Goal: Information Seeking & Learning: Learn about a topic

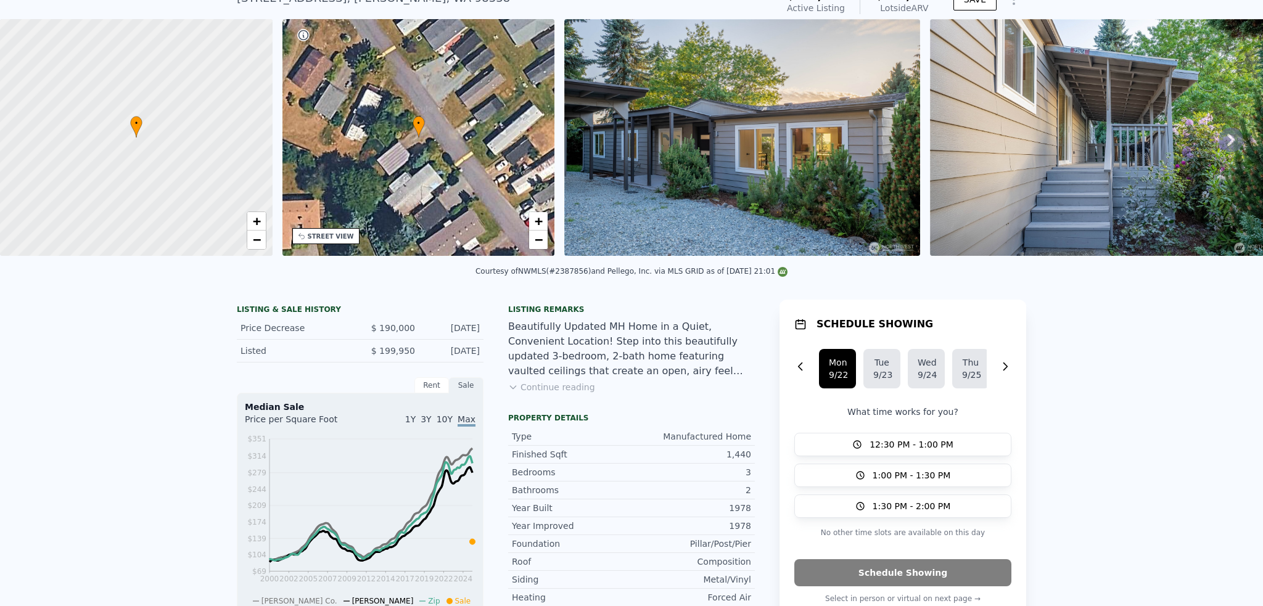
scroll to position [114, 0]
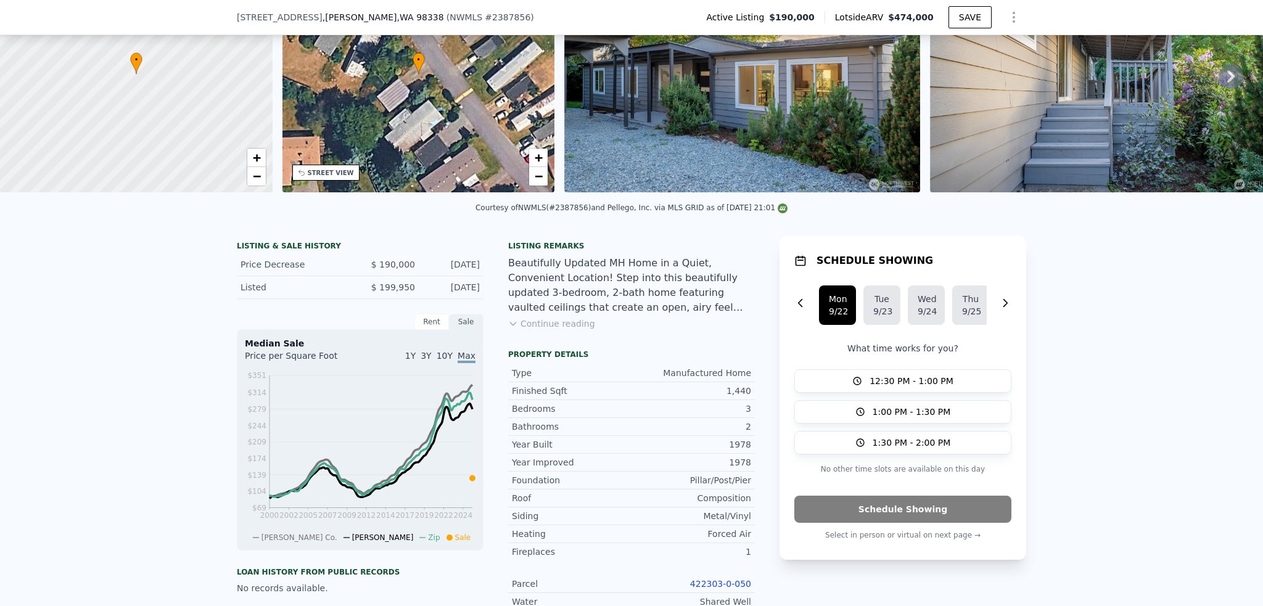
click at [555, 330] on button "Continue reading" at bounding box center [551, 324] width 87 height 12
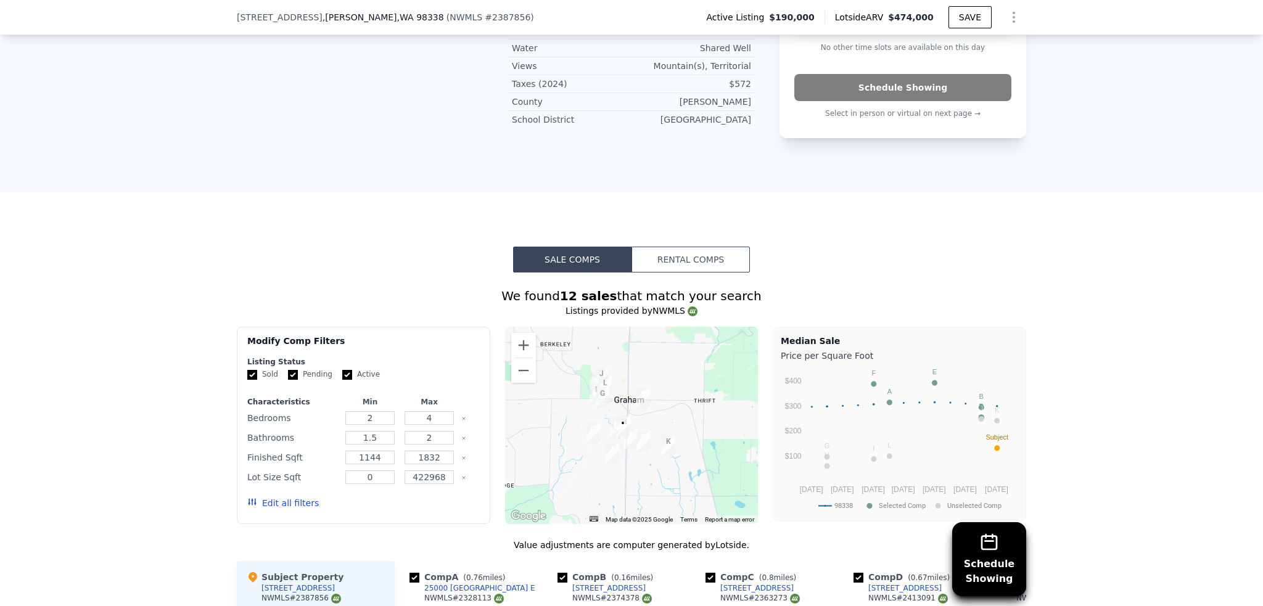
scroll to position [822, 0]
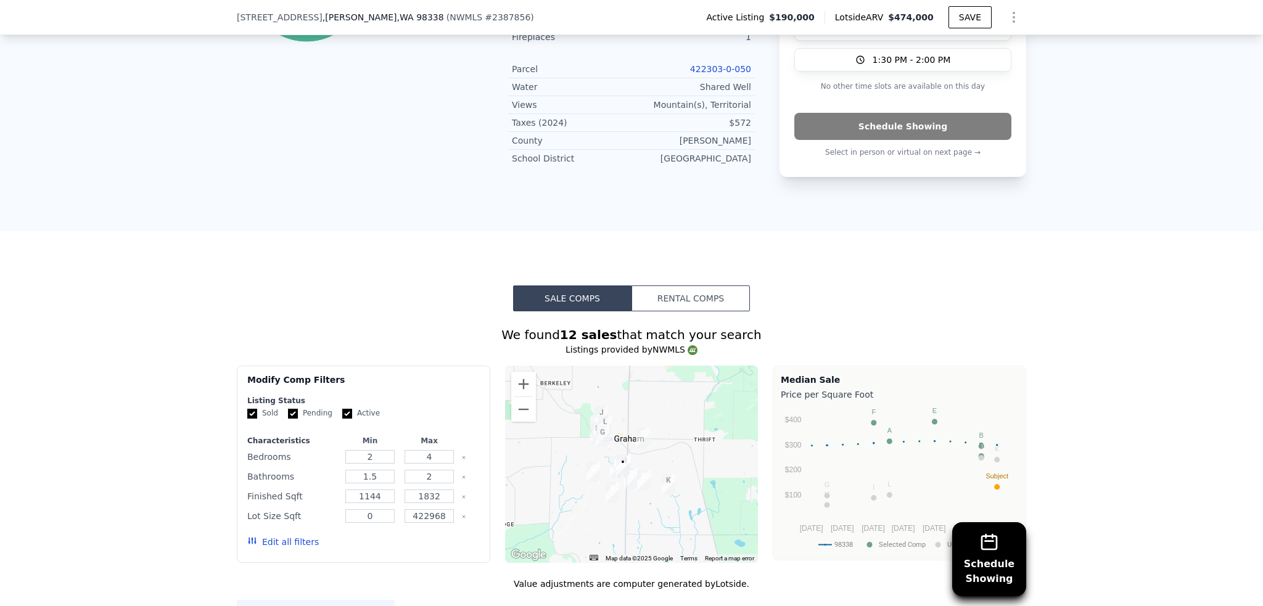
click at [718, 286] on button "Rental Comps" at bounding box center [691, 299] width 118 height 26
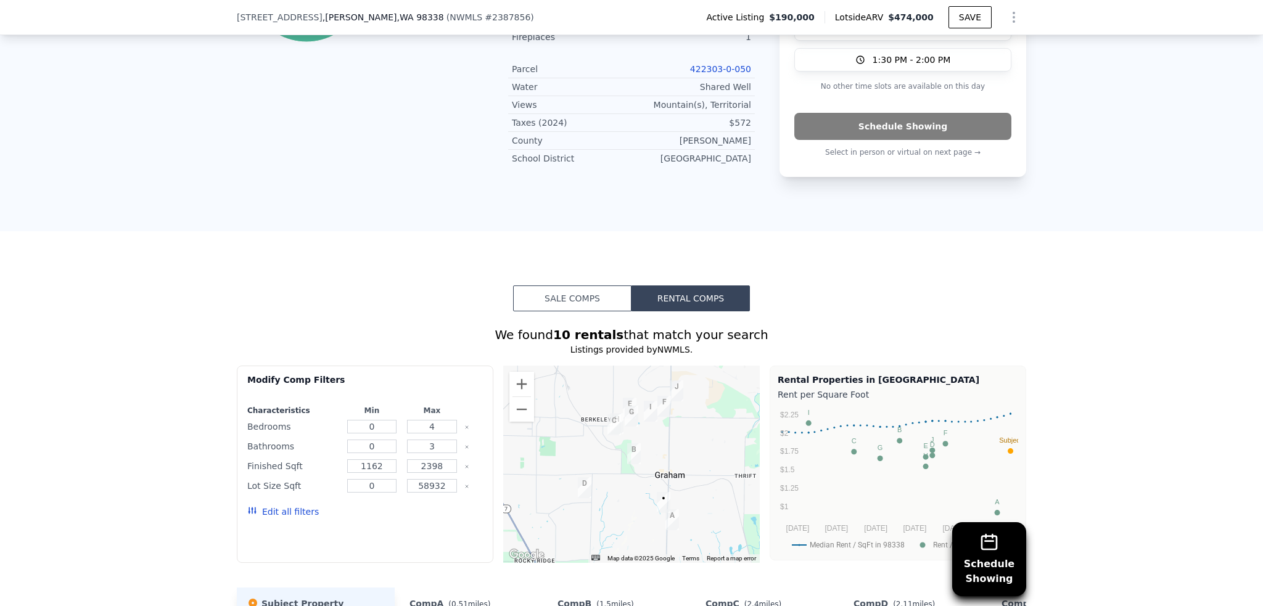
click at [518, 286] on button "Sale Comps" at bounding box center [572, 299] width 118 height 26
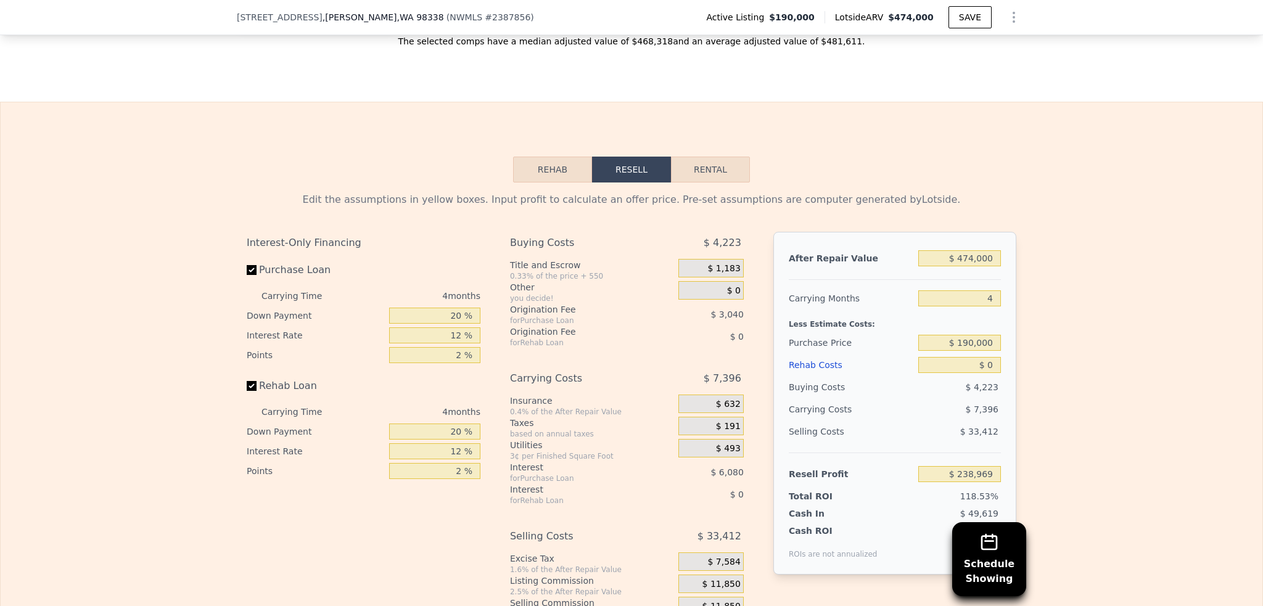
scroll to position [1786, 0]
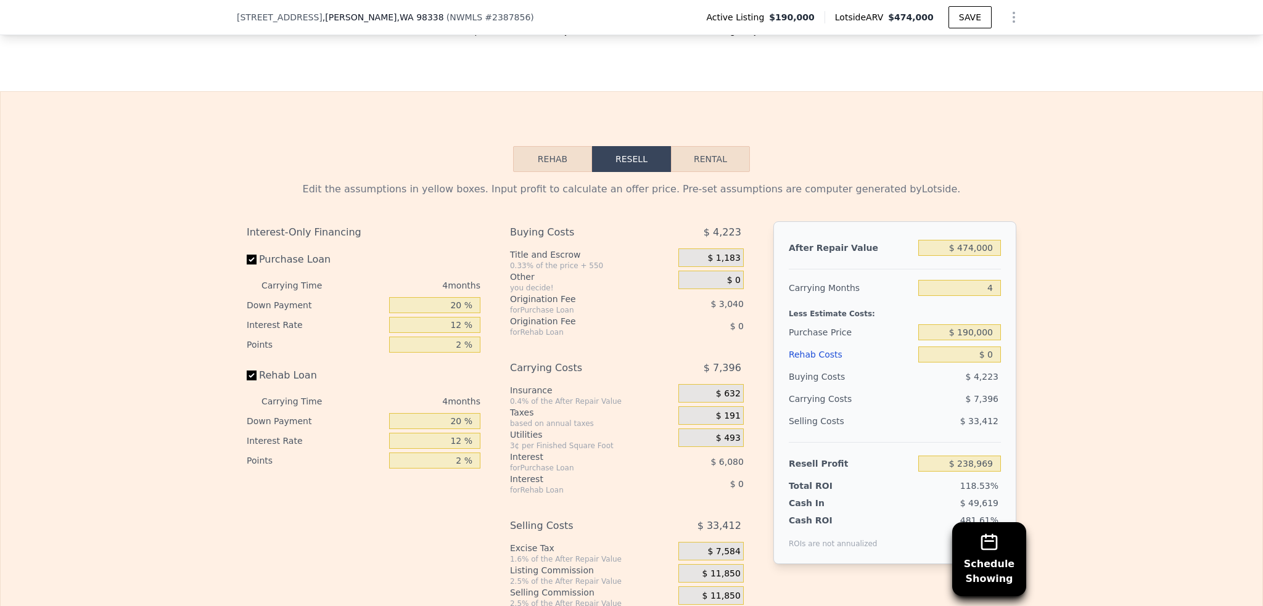
click at [708, 172] on div "Edit the assumptions in yellow boxes. Input profit to calculate an offer price.…" at bounding box center [632, 401] width 790 height 459
click at [699, 146] on button "Rental" at bounding box center [710, 159] width 79 height 26
select select "30"
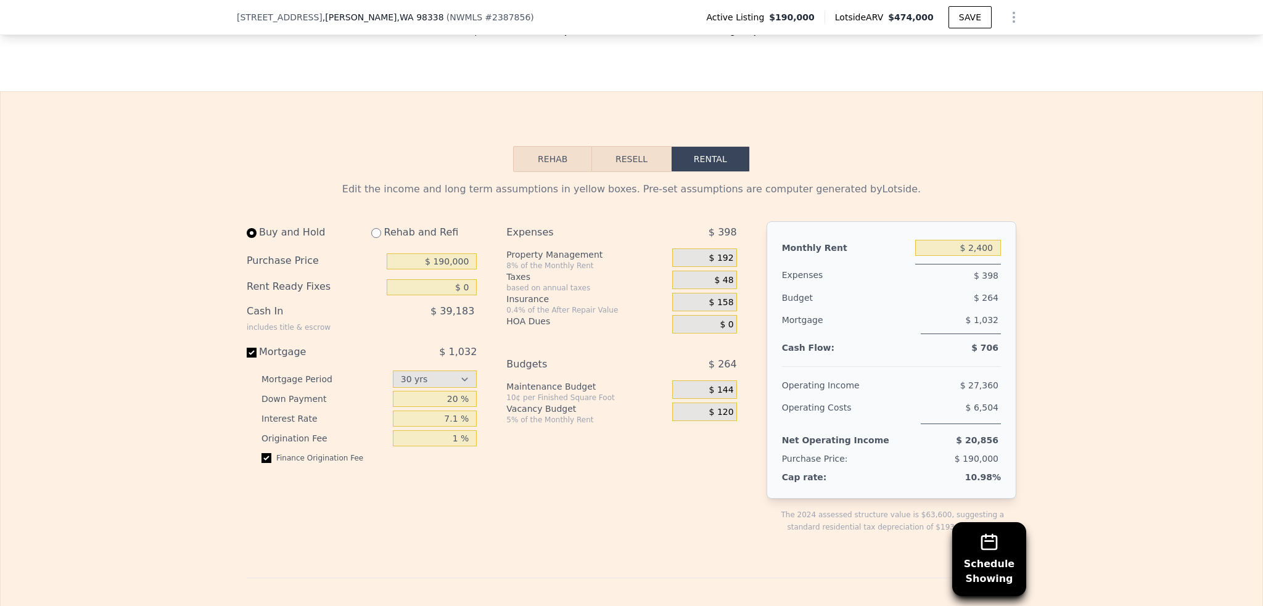
click at [610, 146] on button "Resell" at bounding box center [631, 159] width 78 height 26
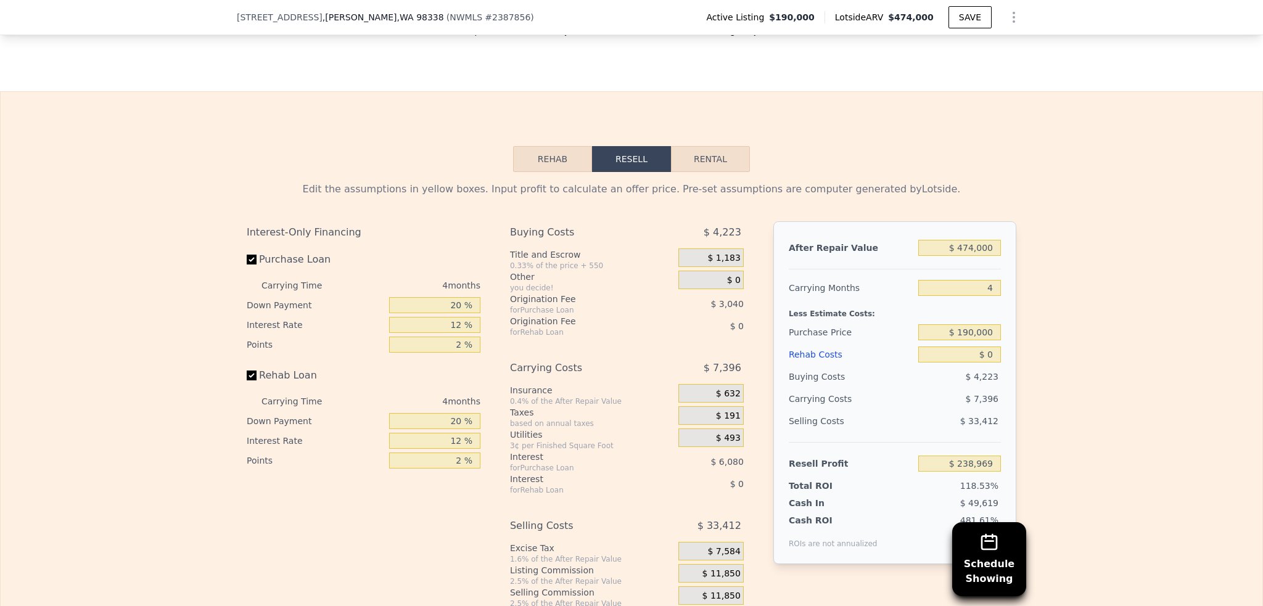
click at [543, 146] on button "Rehab" at bounding box center [552, 159] width 79 height 26
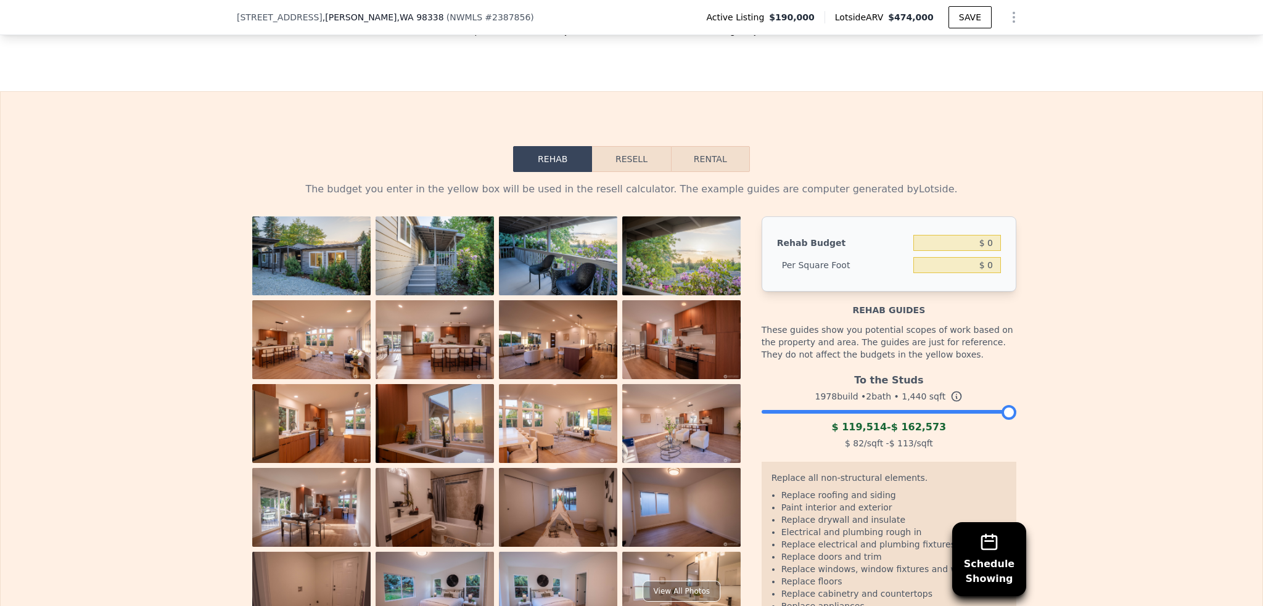
click at [592, 146] on button "Resell" at bounding box center [631, 159] width 78 height 26
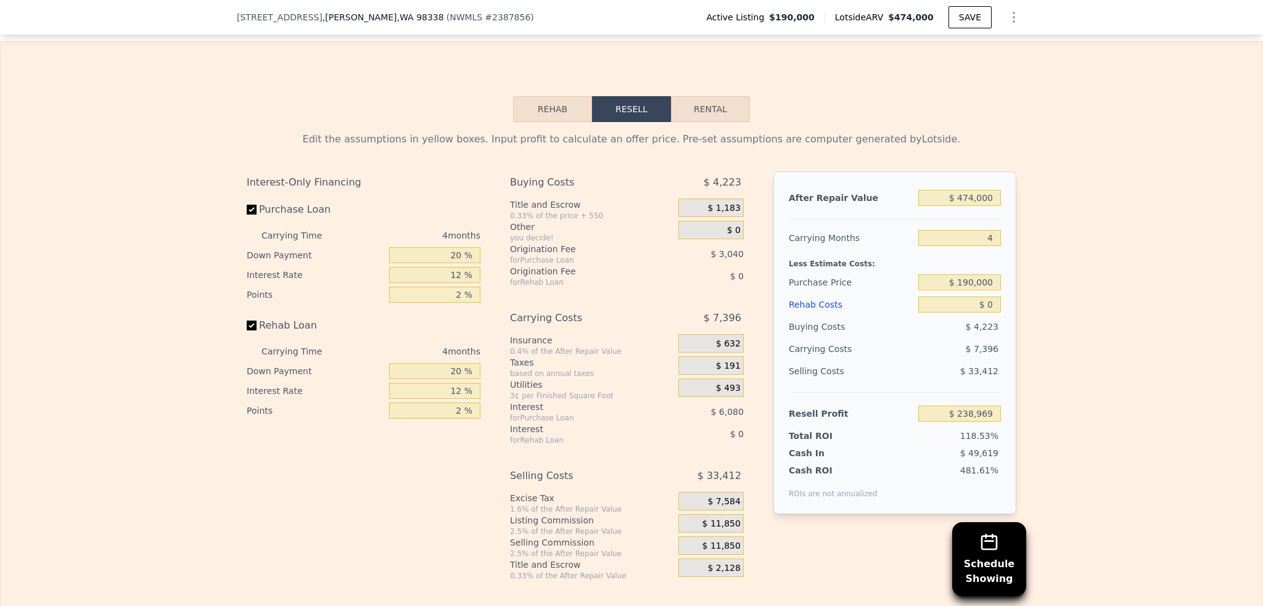
scroll to position [1819, 0]
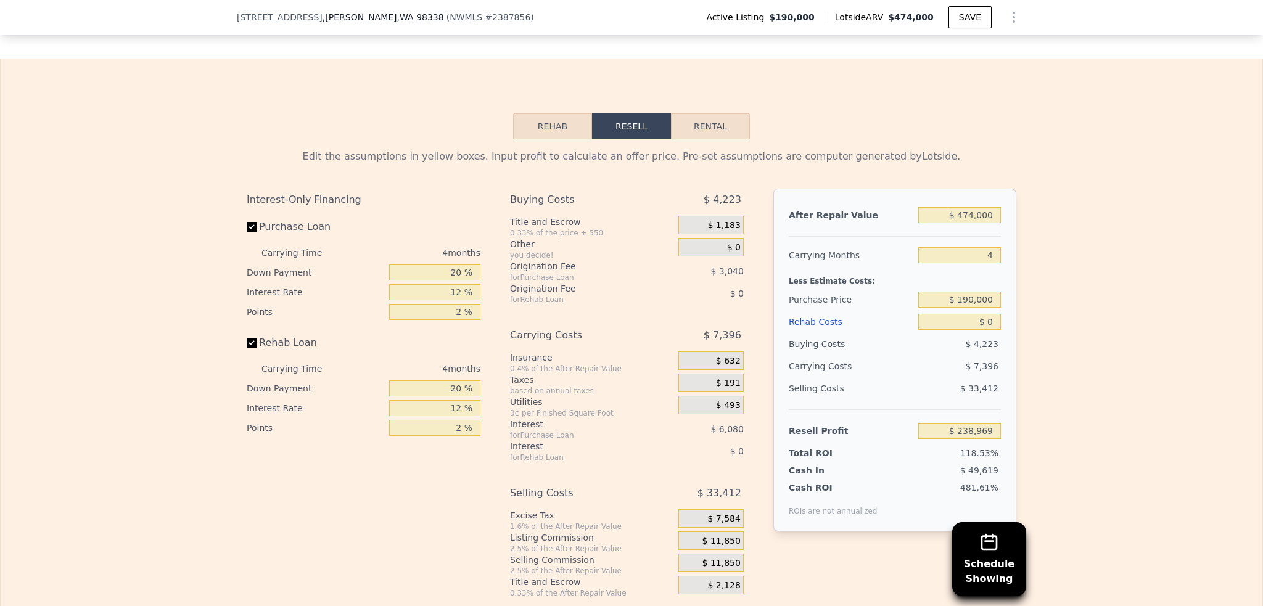
click at [527, 114] on button "Rehab" at bounding box center [552, 127] width 79 height 26
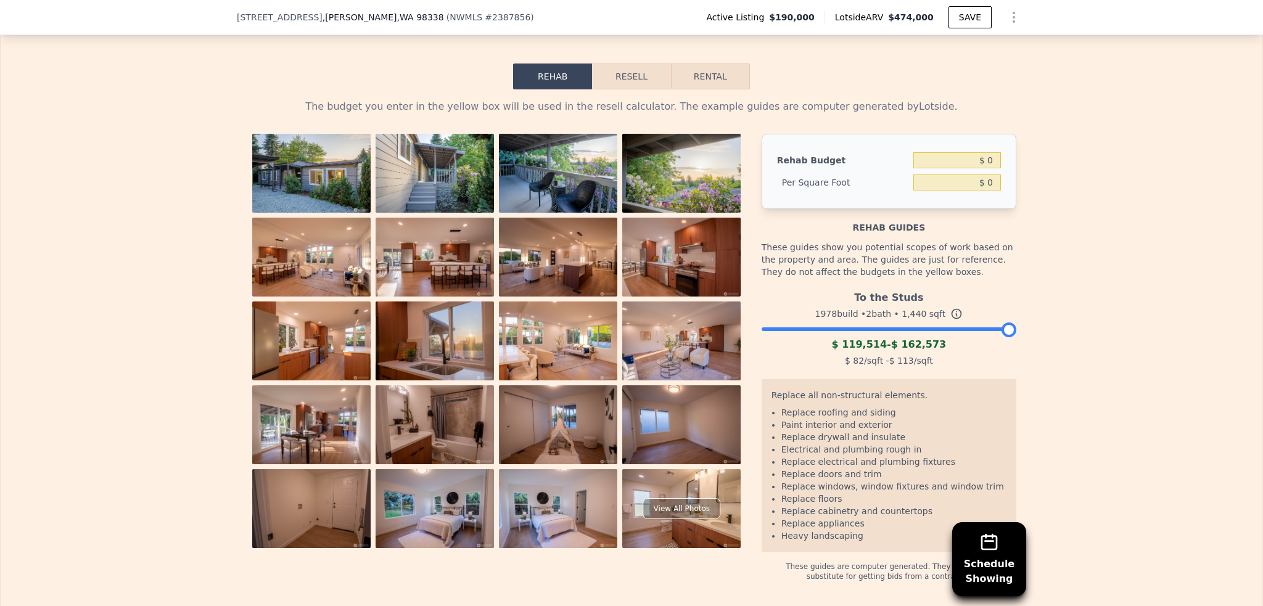
scroll to position [1872, 0]
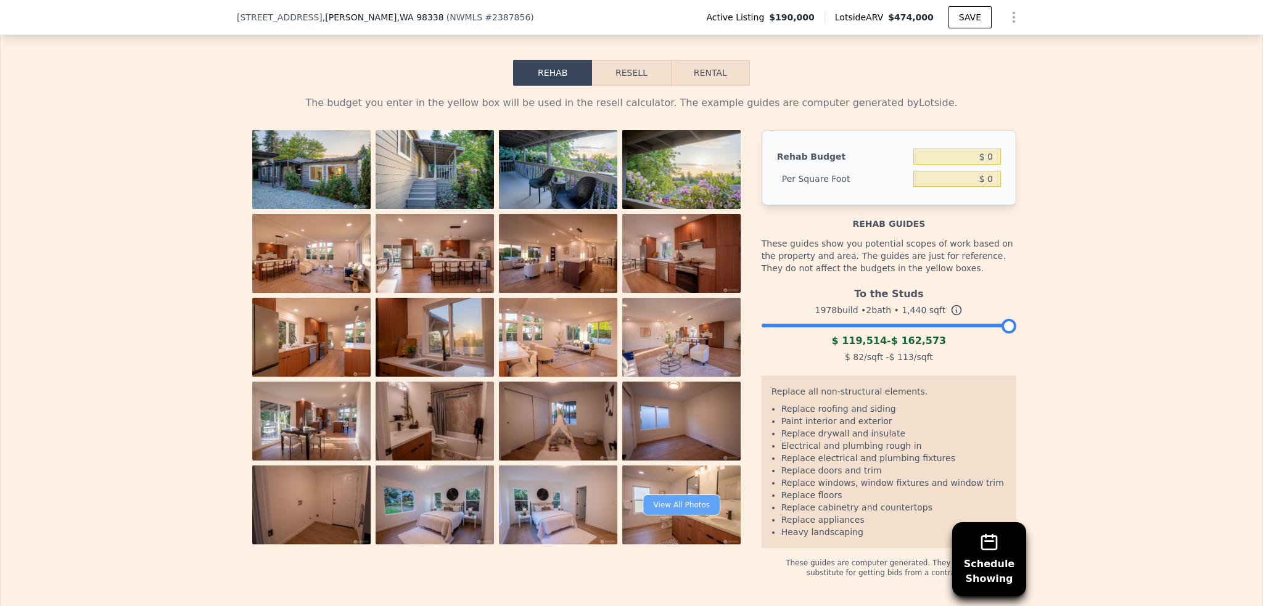
click at [669, 495] on div "View All Photos" at bounding box center [681, 505] width 77 height 21
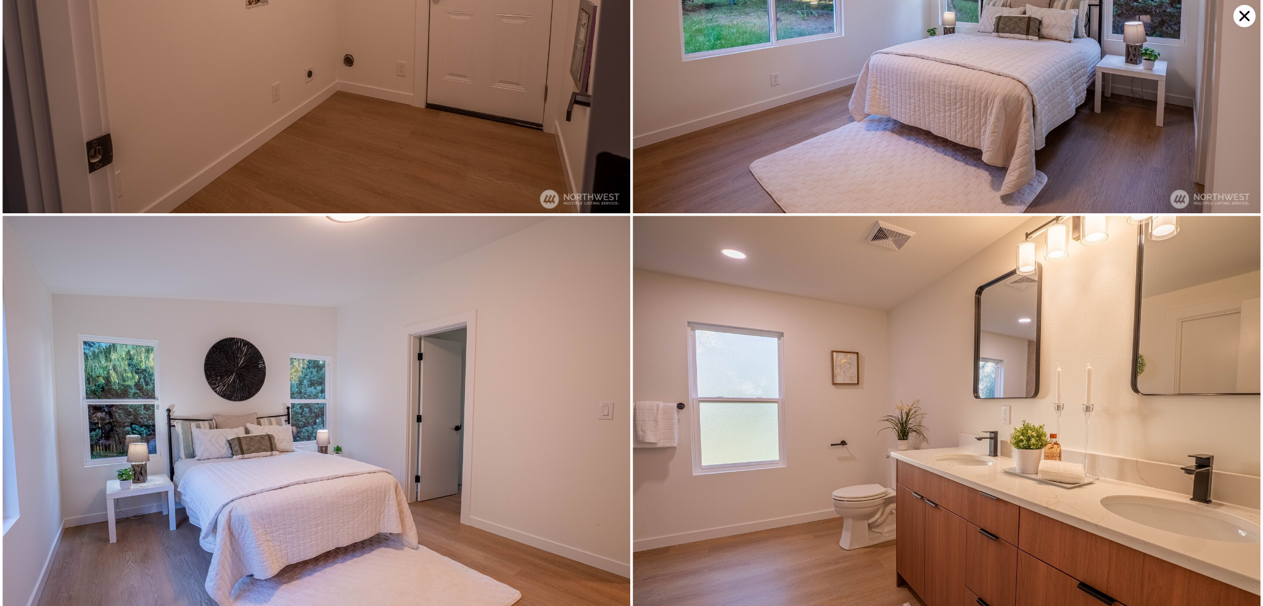
scroll to position [3577, 0]
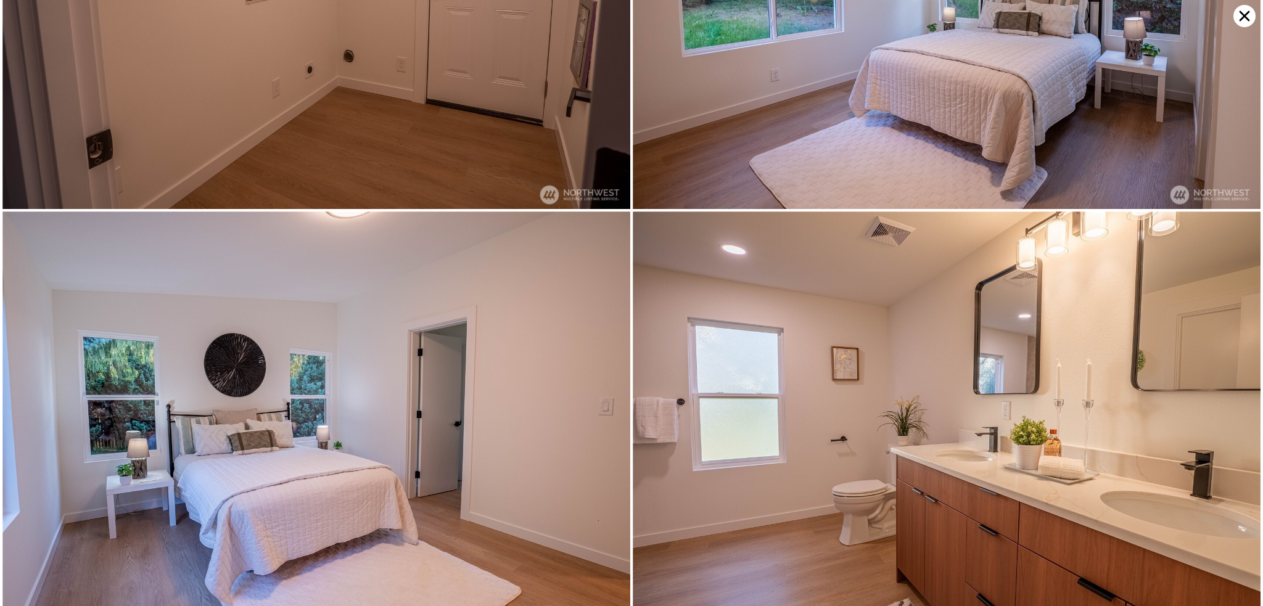
click at [1249, 23] on icon at bounding box center [1245, 16] width 22 height 22
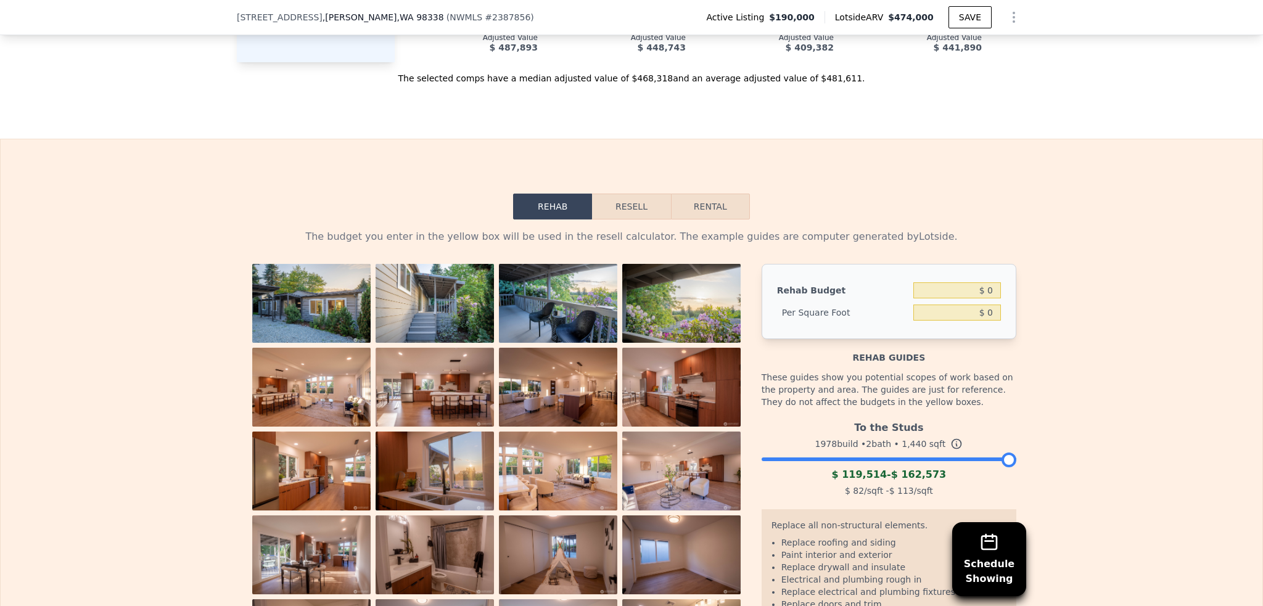
scroll to position [1661, 0]
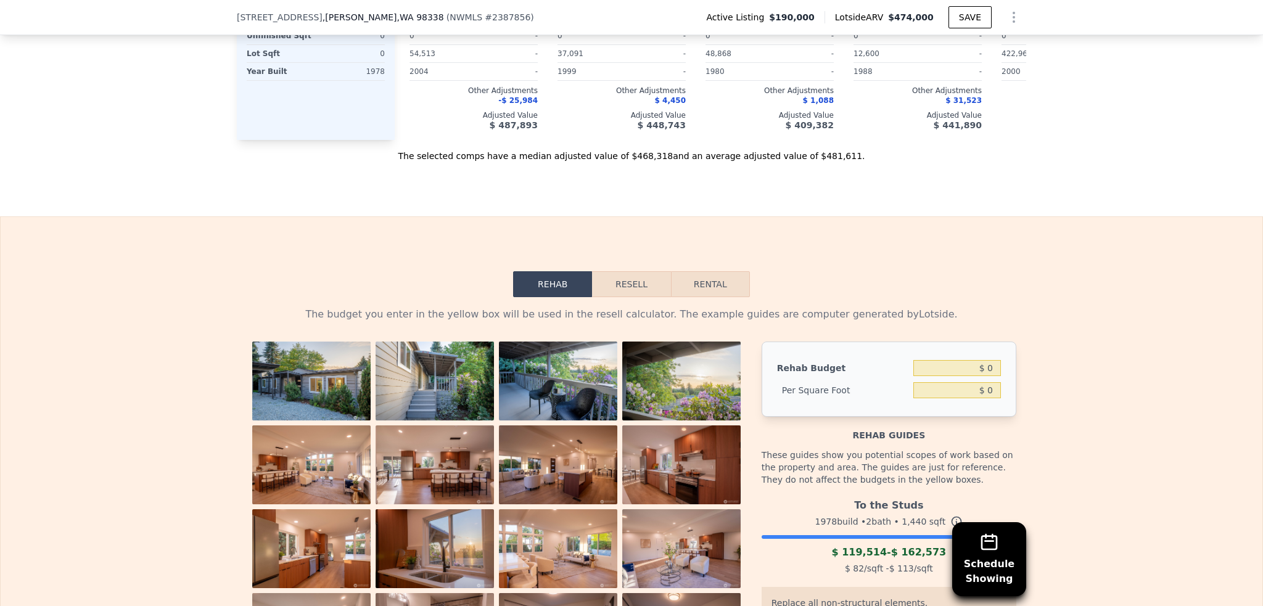
click at [705, 271] on button "Rental" at bounding box center [710, 284] width 79 height 26
select select "30"
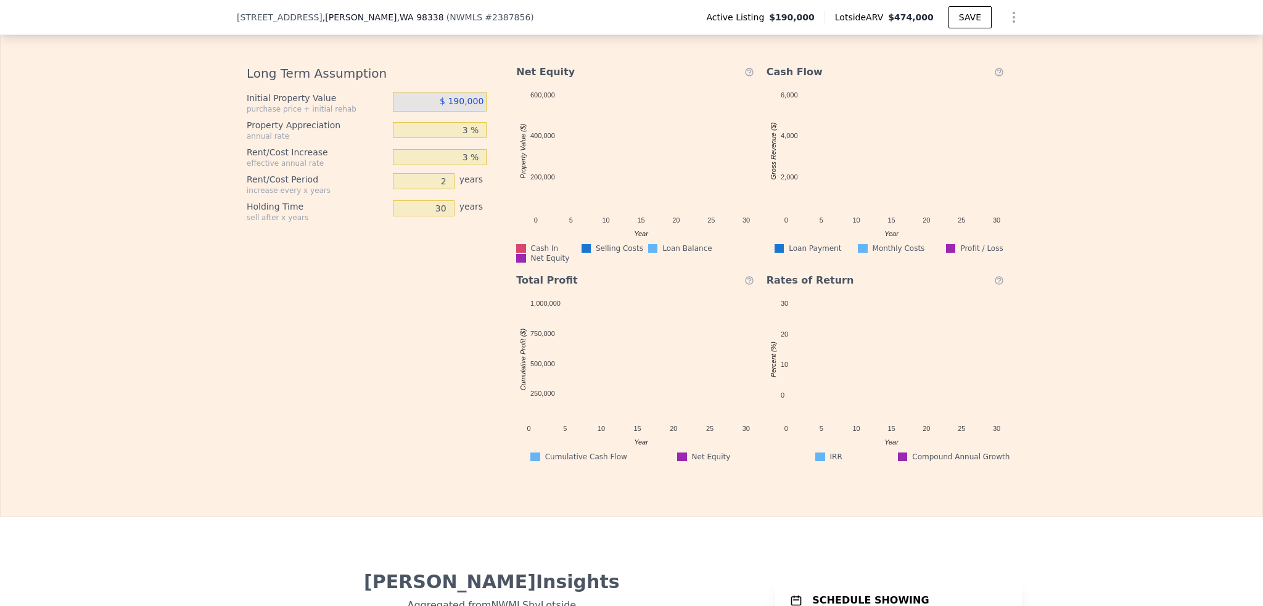
scroll to position [2292, 0]
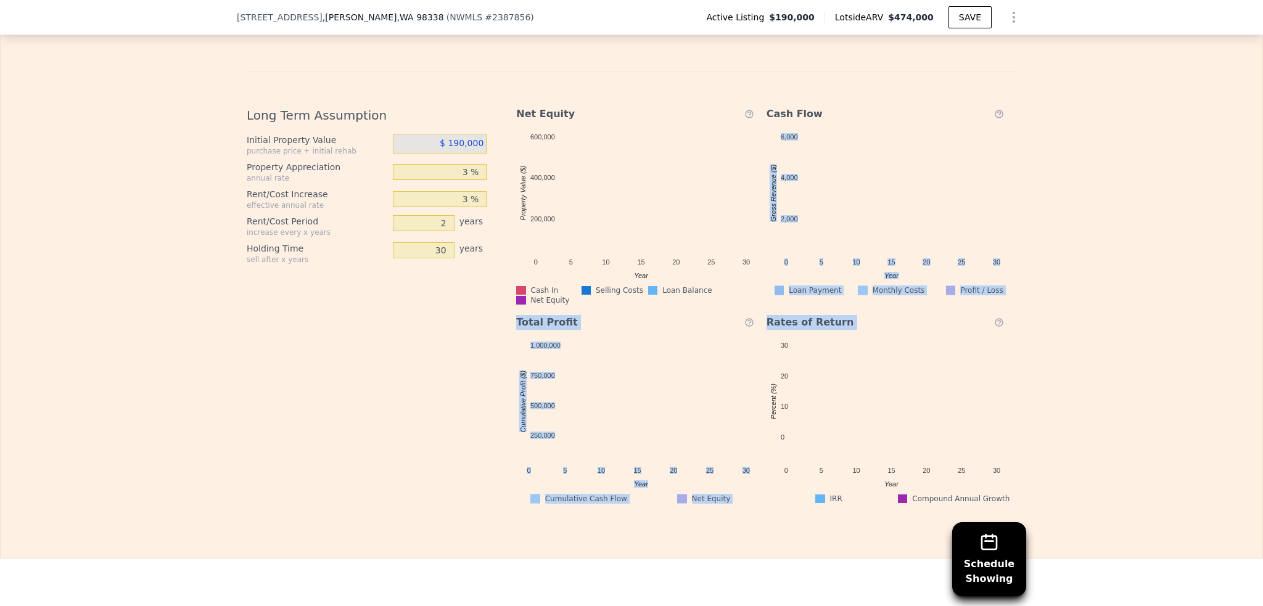
drag, startPoint x: 1254, startPoint y: 329, endPoint x: 1249, endPoint y: 196, distance: 133.3
click at [1249, 196] on div "Rehab Resell Rental Edit the income and long term assumptions in yellow boxes. …" at bounding box center [631, 72] width 1263 height 974
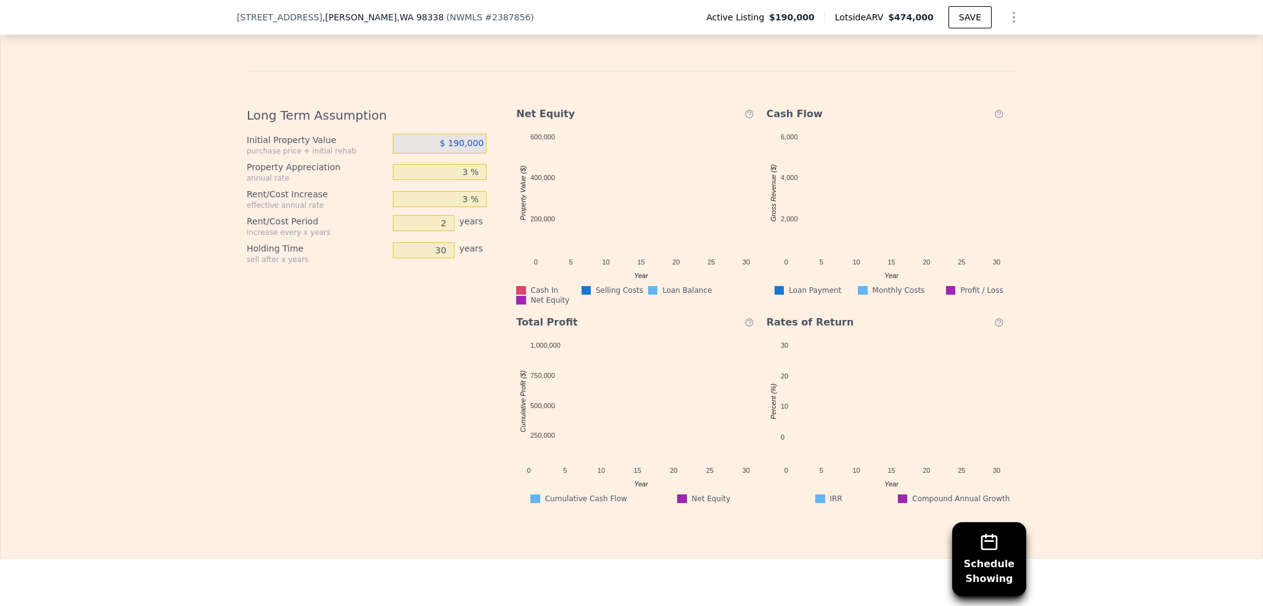
click at [1249, 196] on div "Edit the income and long term assumptions in yellow boxes. Pre-set assumptions …" at bounding box center [632, 85] width 1262 height 838
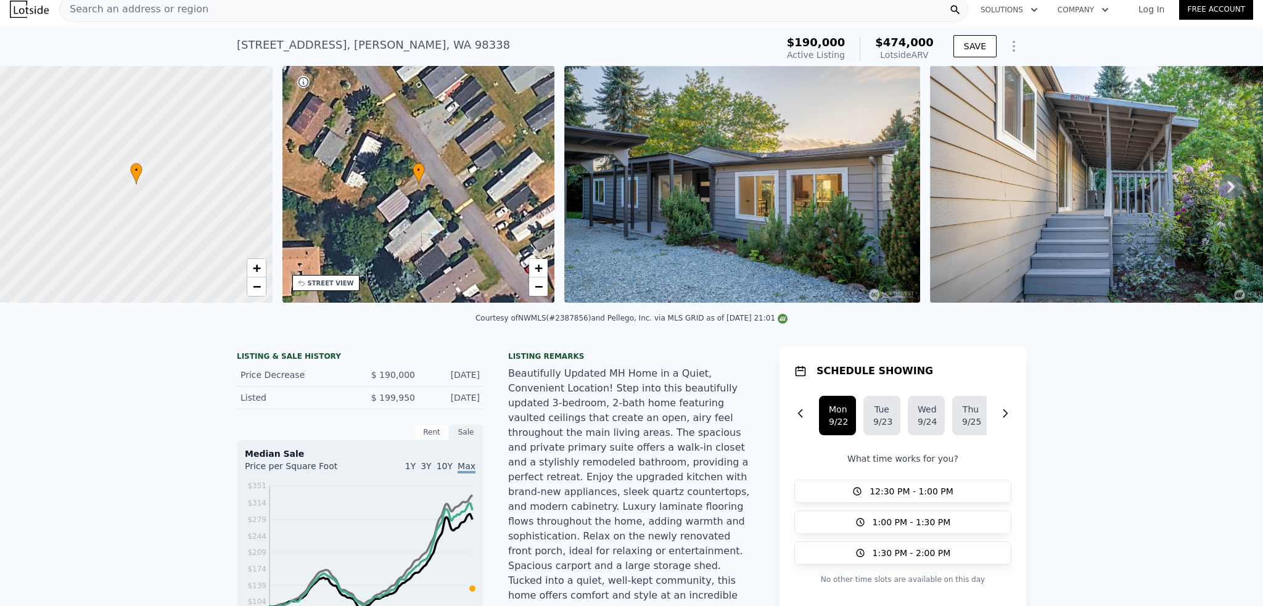
scroll to position [0, 0]
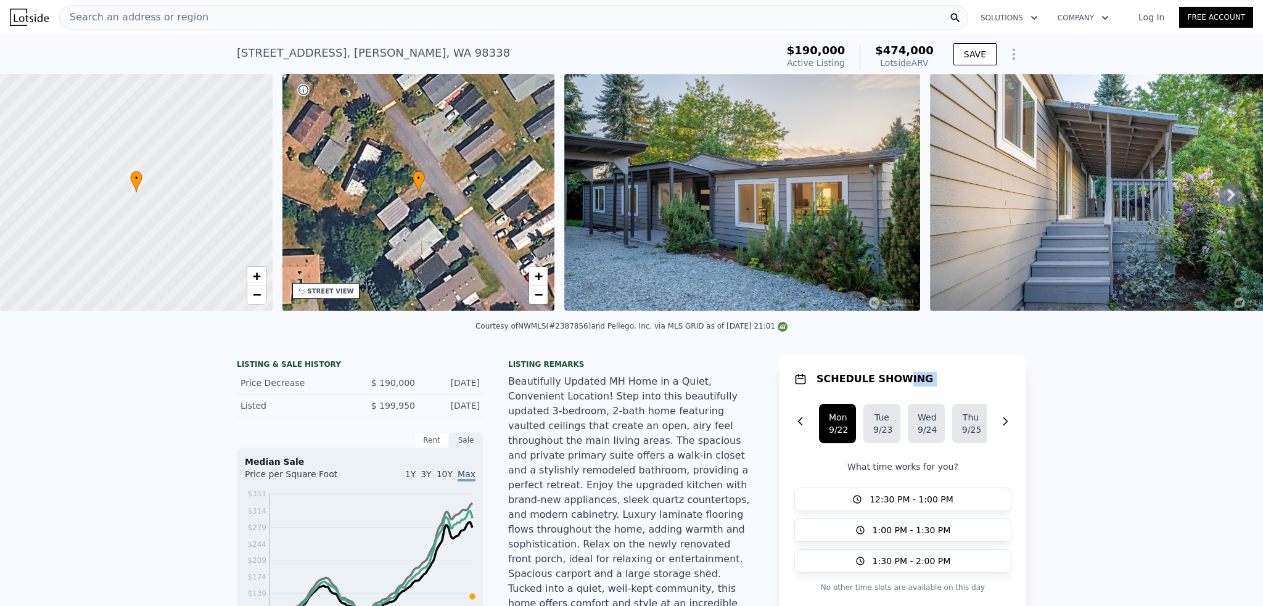
drag, startPoint x: 862, startPoint y: 387, endPoint x: 688, endPoint y: 424, distance: 177.7
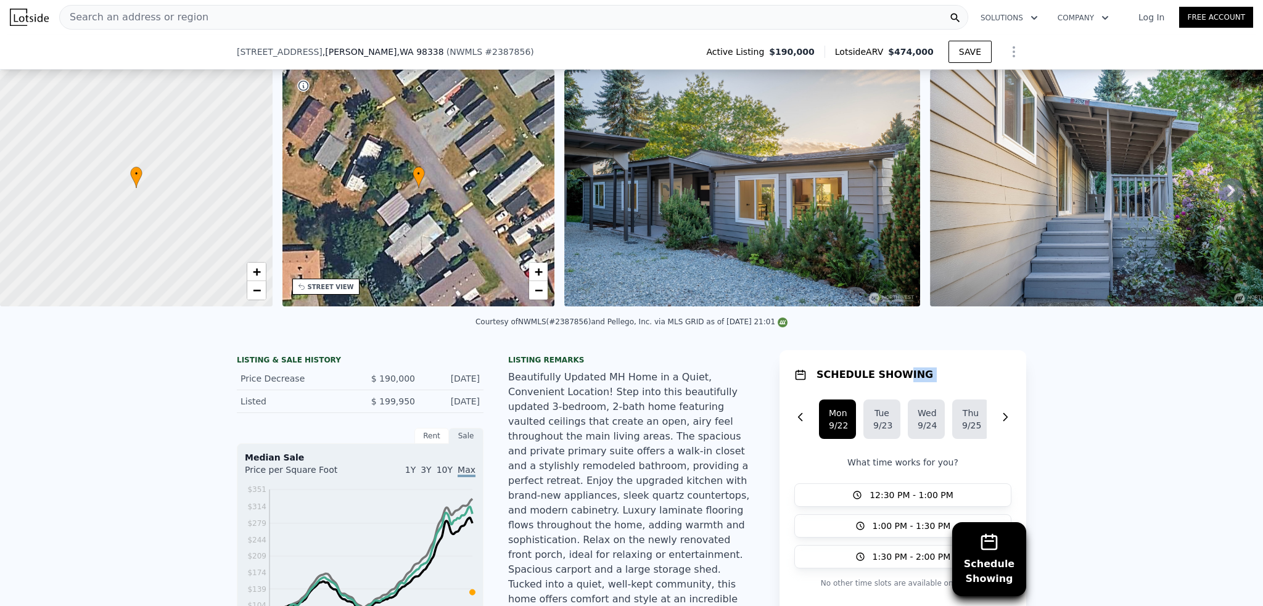
scroll to position [1587, 0]
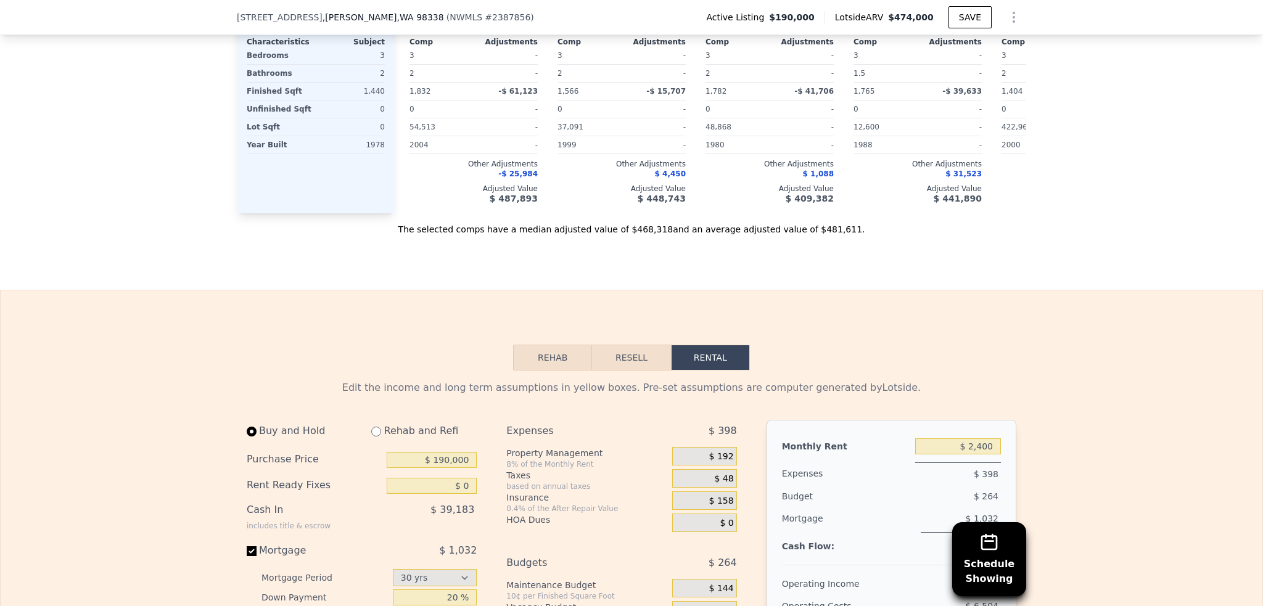
click at [570, 345] on button "Rehab" at bounding box center [552, 358] width 79 height 26
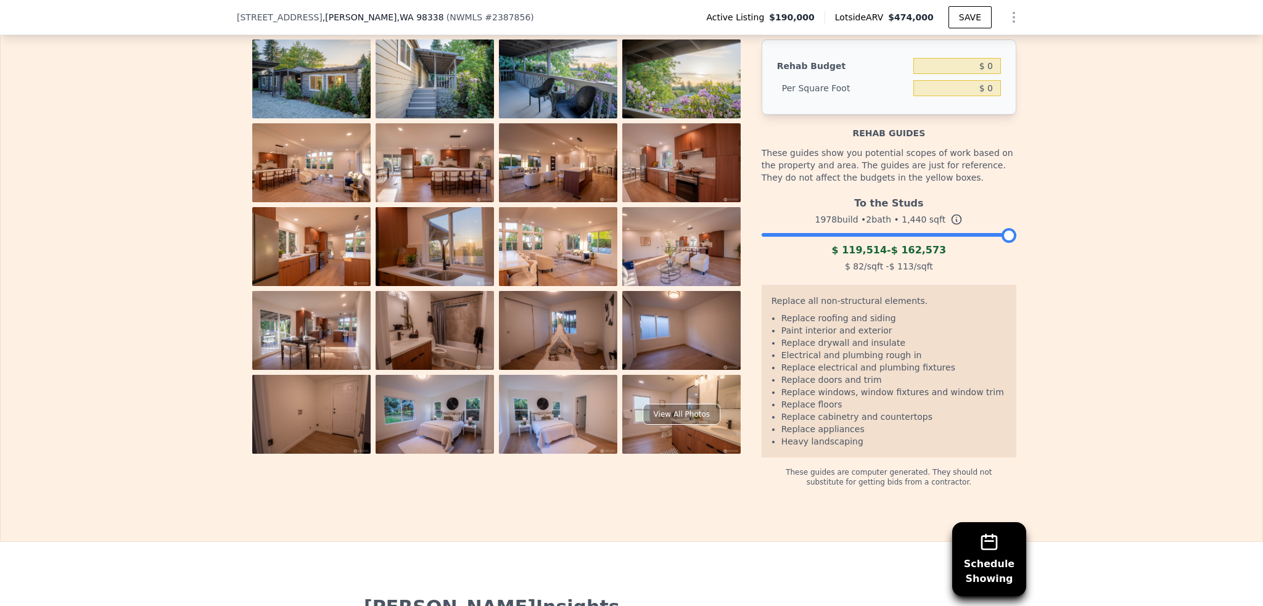
scroll to position [1922, 0]
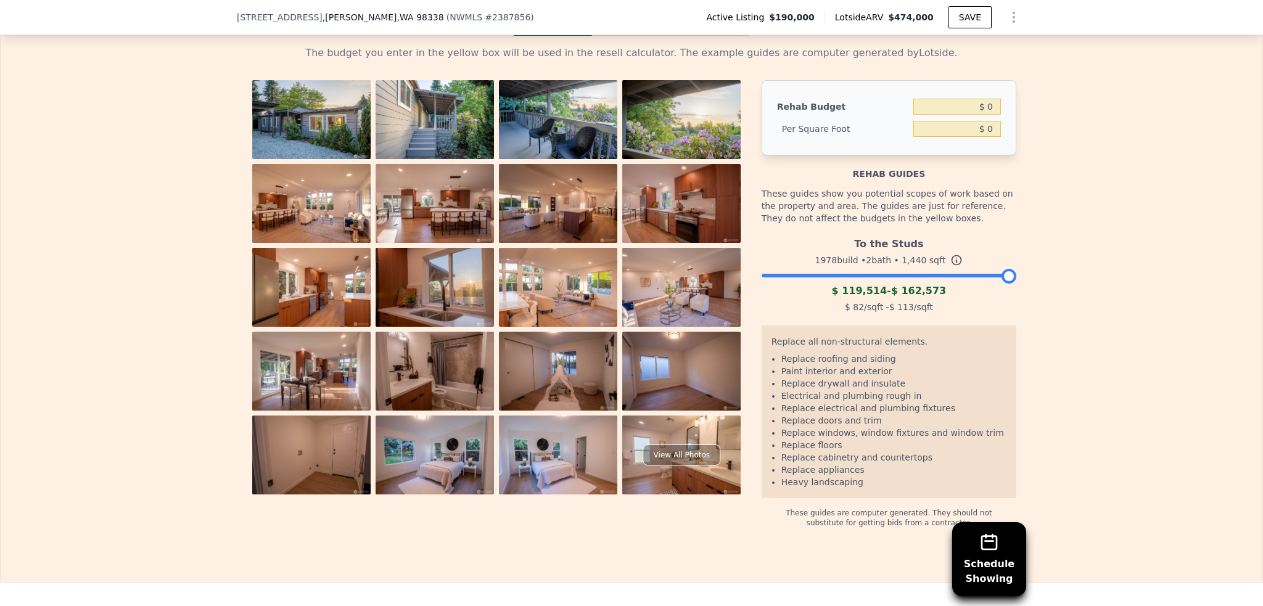
click at [336, 85] on img at bounding box center [311, 119] width 118 height 79
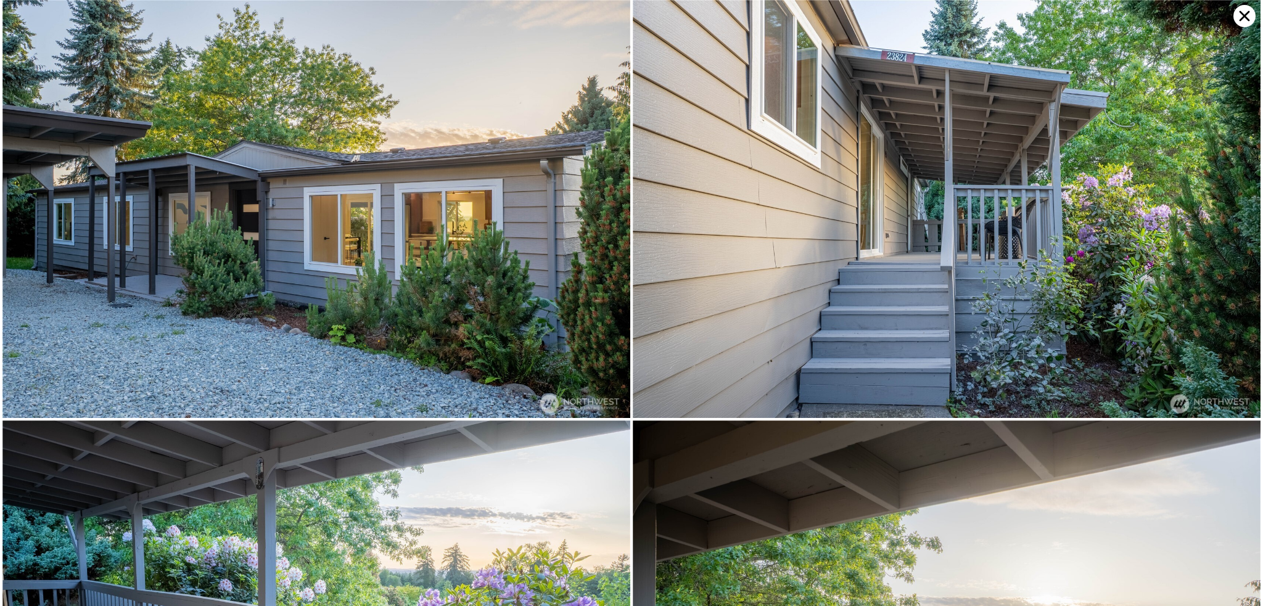
click at [554, 160] on img at bounding box center [316, 209] width 628 height 418
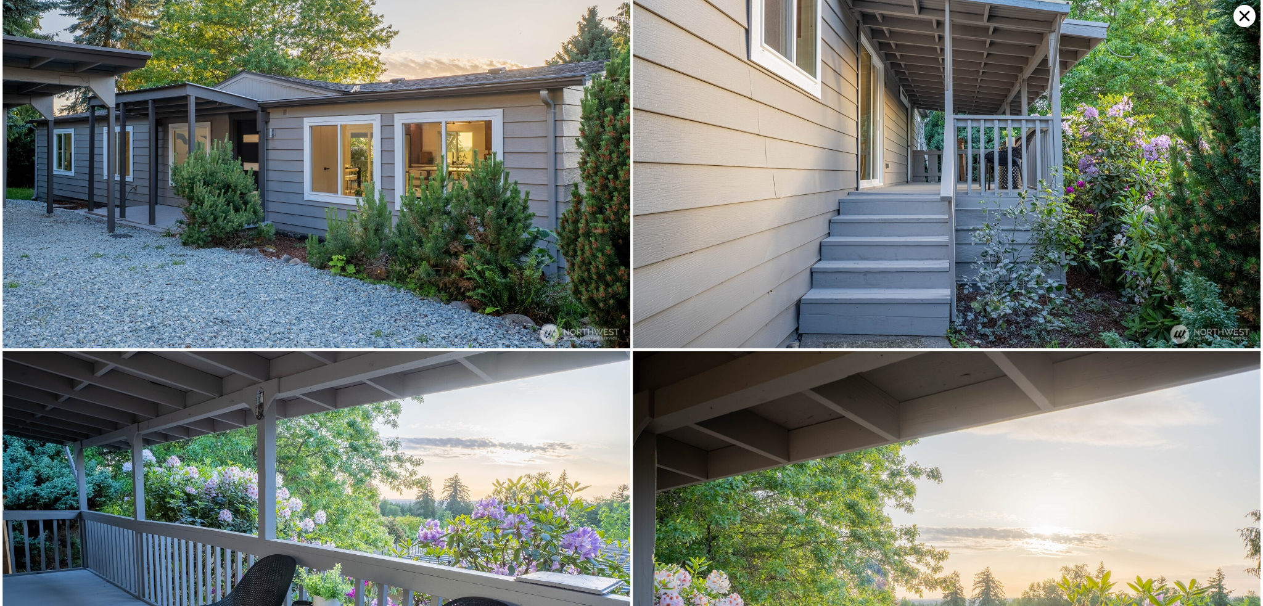
scroll to position [0, 0]
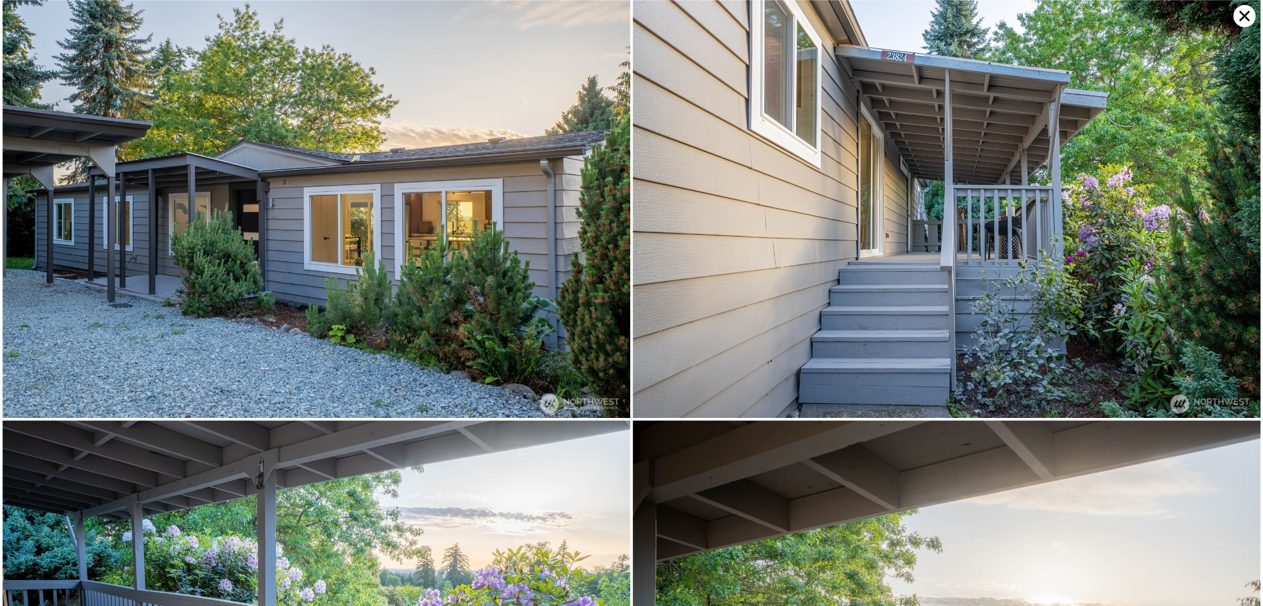
click at [1237, 6] on img at bounding box center [947, 209] width 628 height 418
click at [1239, 15] on icon at bounding box center [1245, 16] width 22 height 22
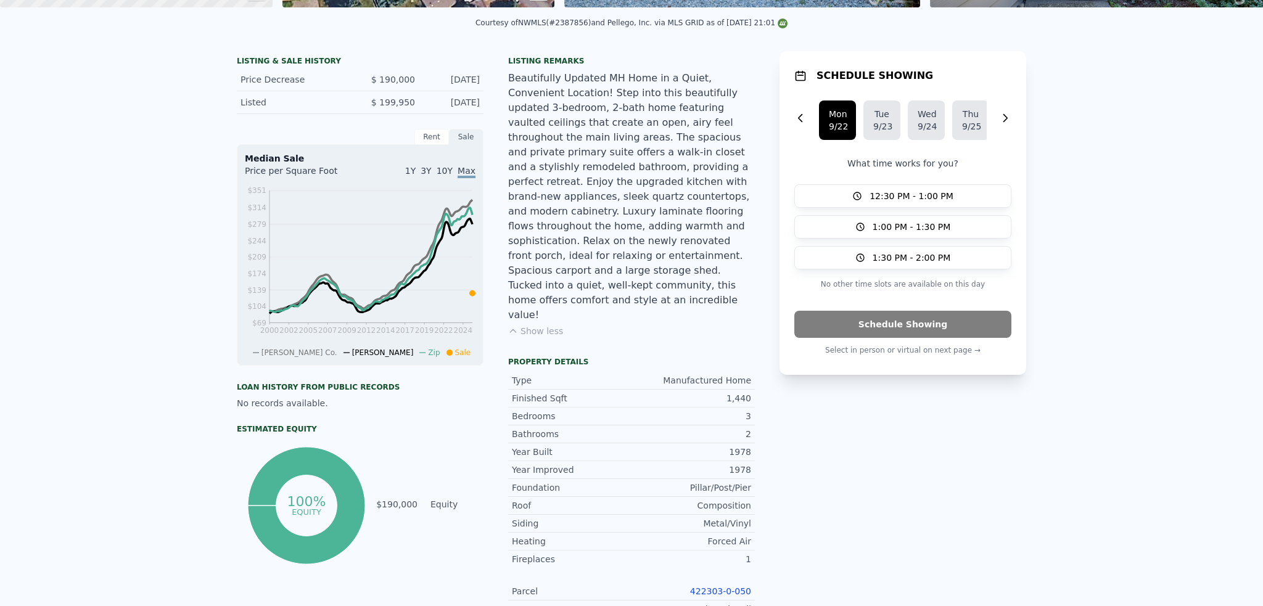
scroll to position [4, 0]
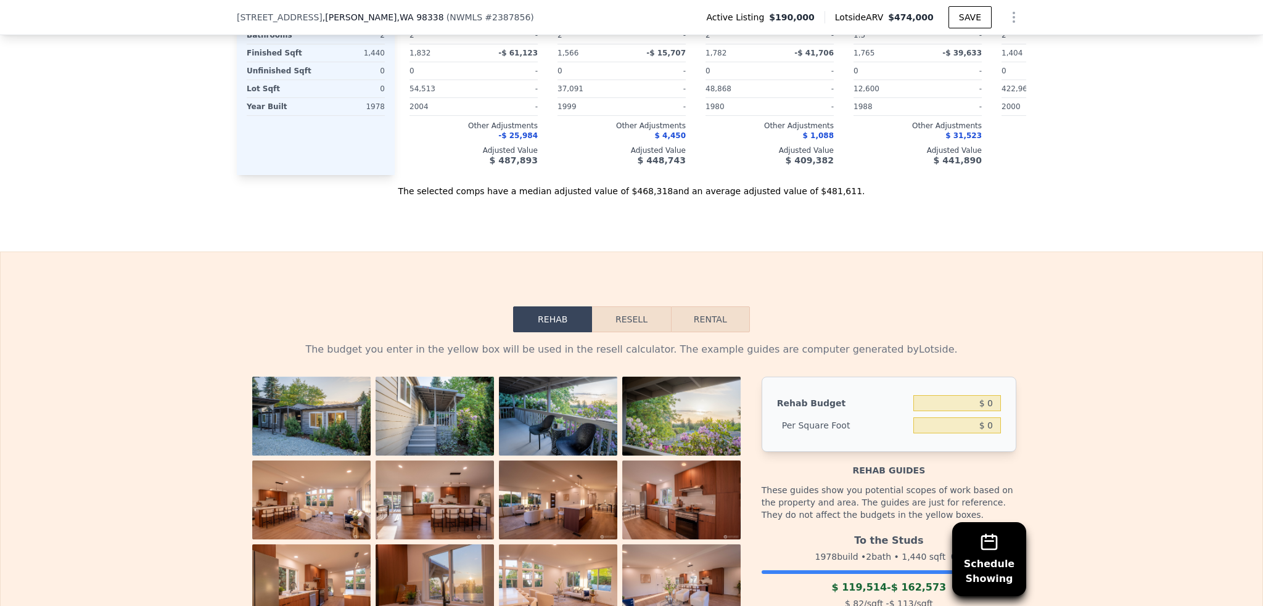
drag, startPoint x: 1214, startPoint y: 312, endPoint x: 1209, endPoint y: 331, distance: 19.2
click at [1209, 333] on div "The budget you enter in the yellow box will be used in the resell calculator. T…" at bounding box center [632, 579] width 1262 height 492
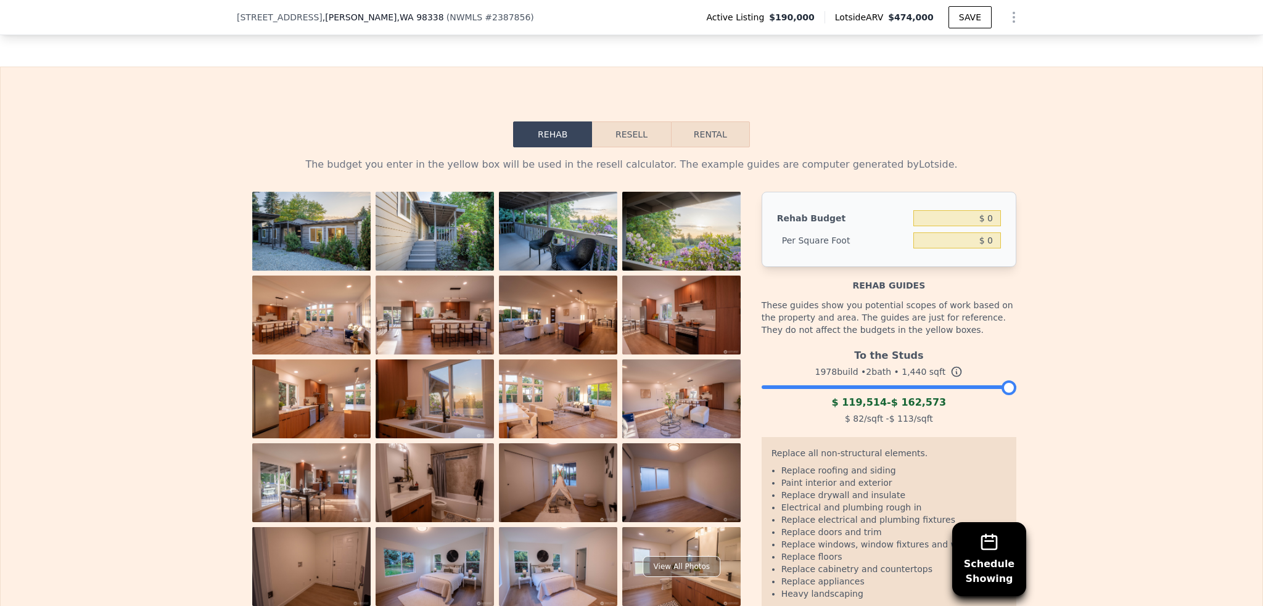
click at [1130, 303] on div "The budget you enter in the yellow box will be used in the resell calculator. T…" at bounding box center [632, 393] width 1262 height 492
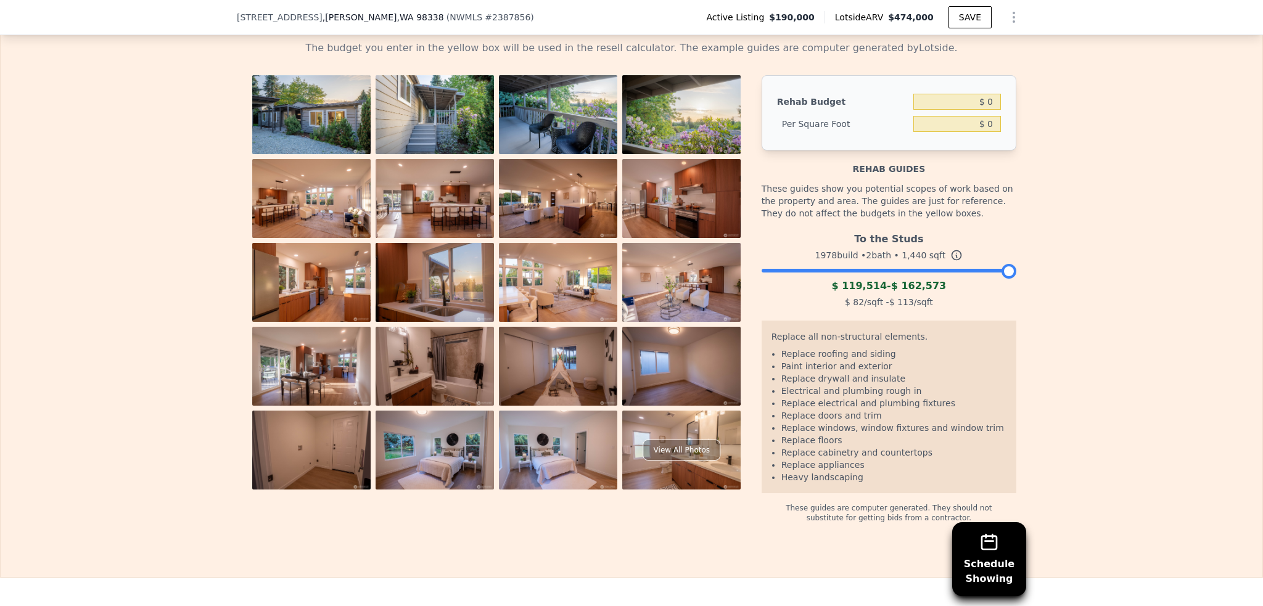
scroll to position [1934, 0]
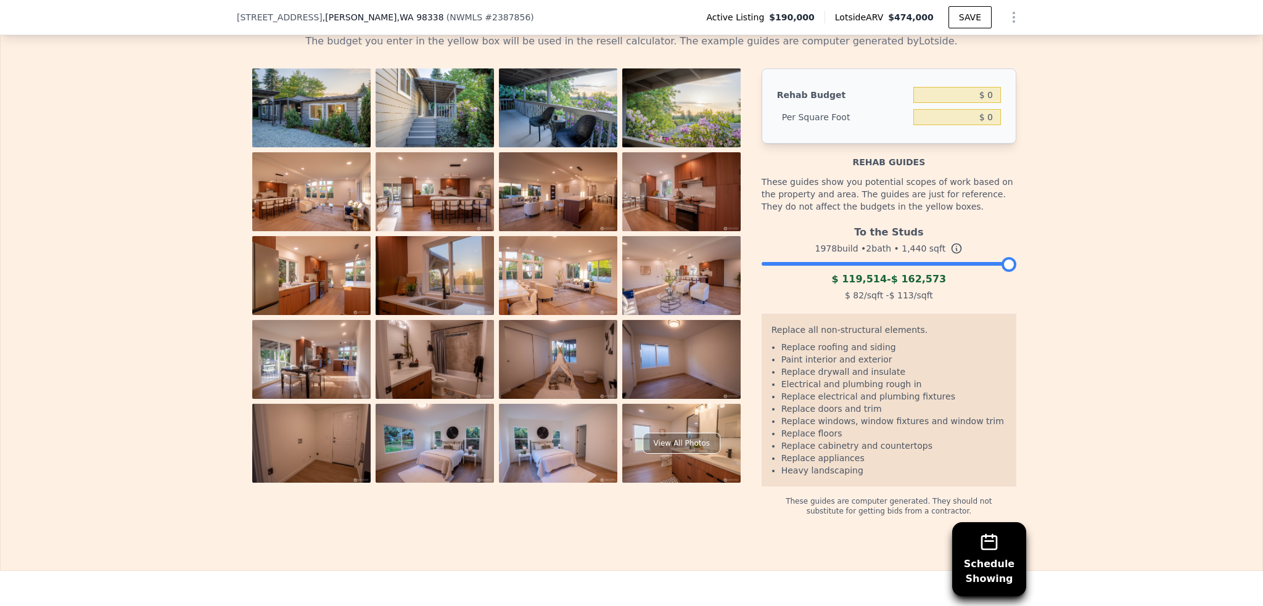
click at [953, 244] on icon at bounding box center [957, 248] width 9 height 9
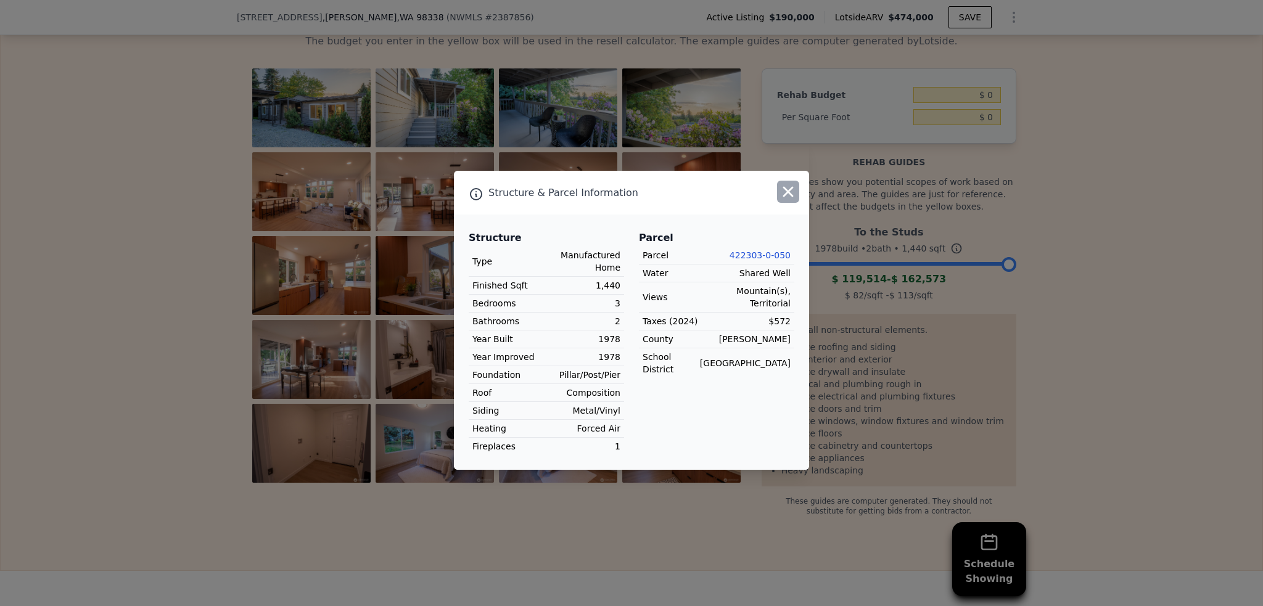
click at [791, 188] on icon "button" at bounding box center [788, 191] width 17 height 17
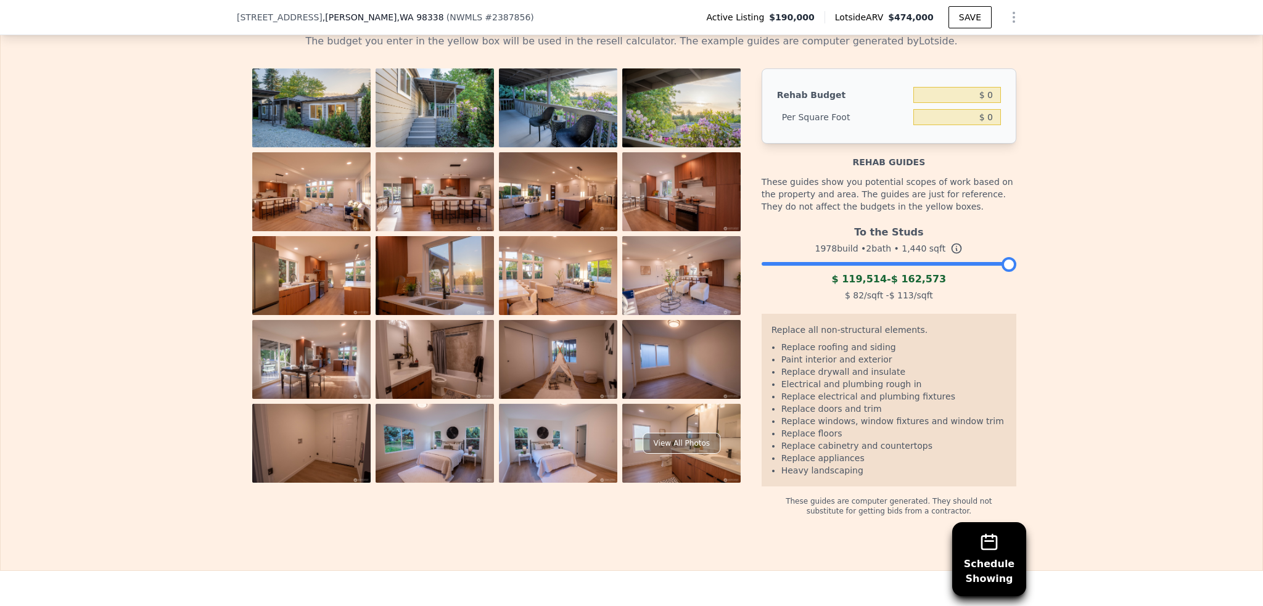
click at [279, 68] on img at bounding box center [311, 107] width 118 height 79
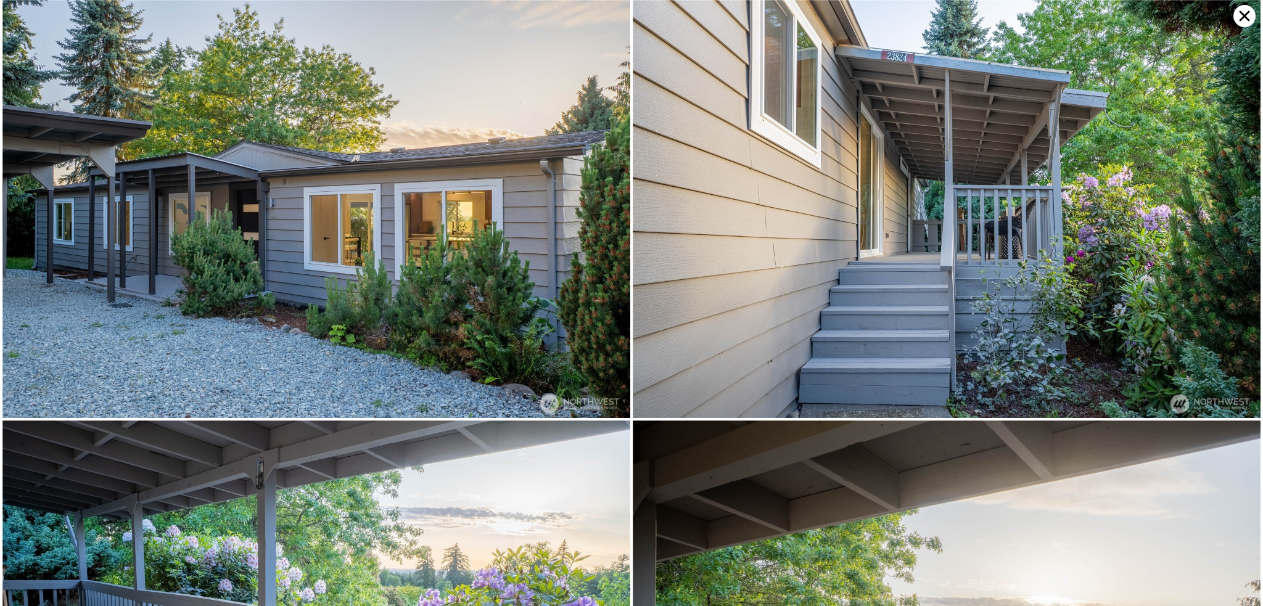
click at [493, 253] on img at bounding box center [316, 209] width 628 height 418
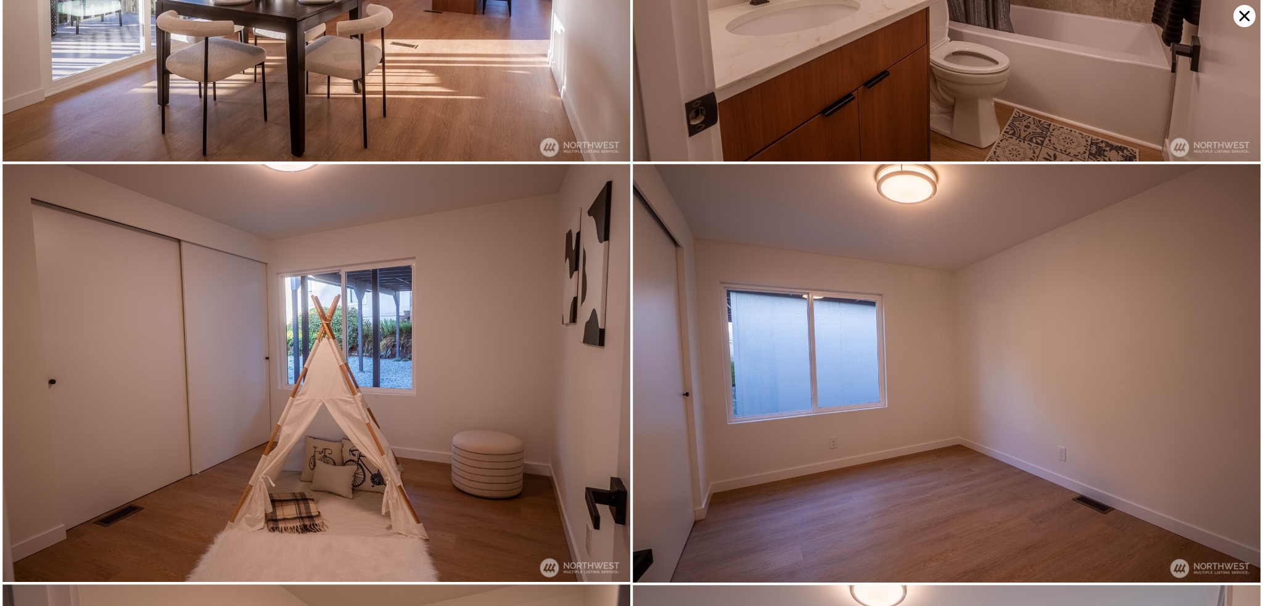
scroll to position [2925, 0]
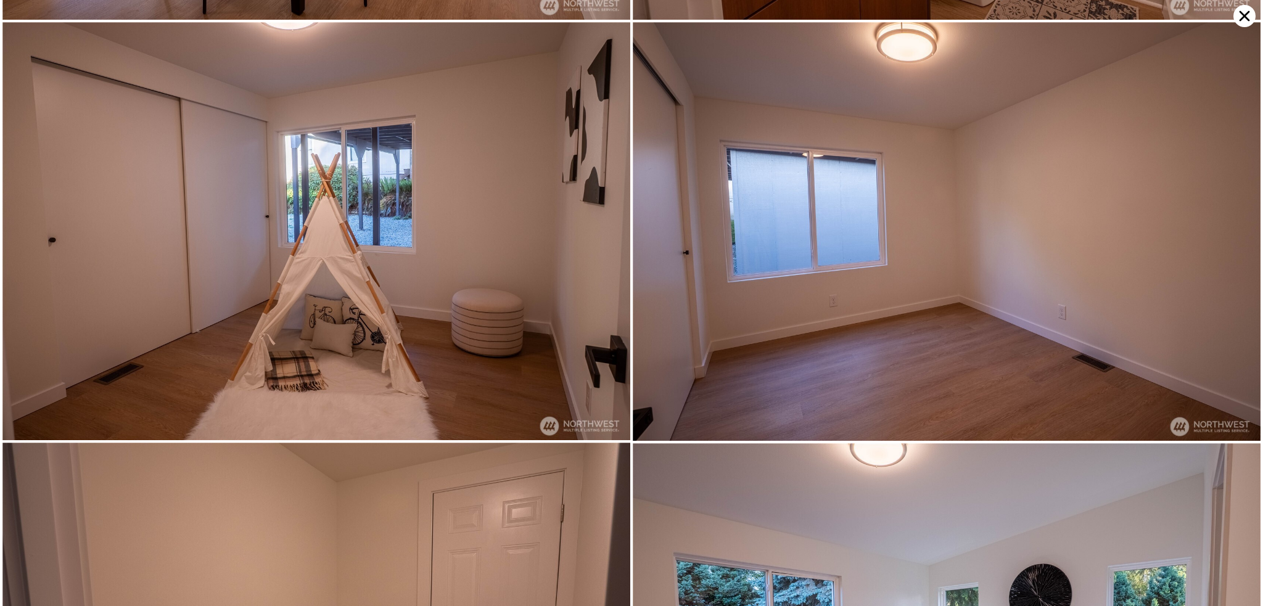
click at [528, 192] on img at bounding box center [316, 231] width 628 height 418
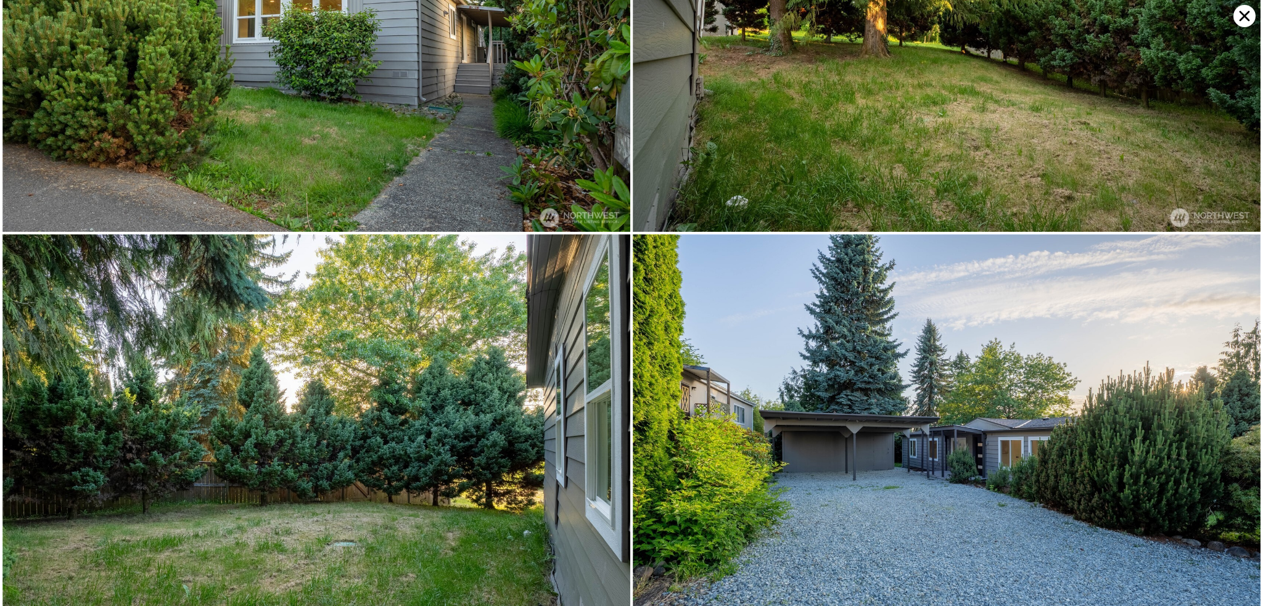
scroll to position [4824, 0]
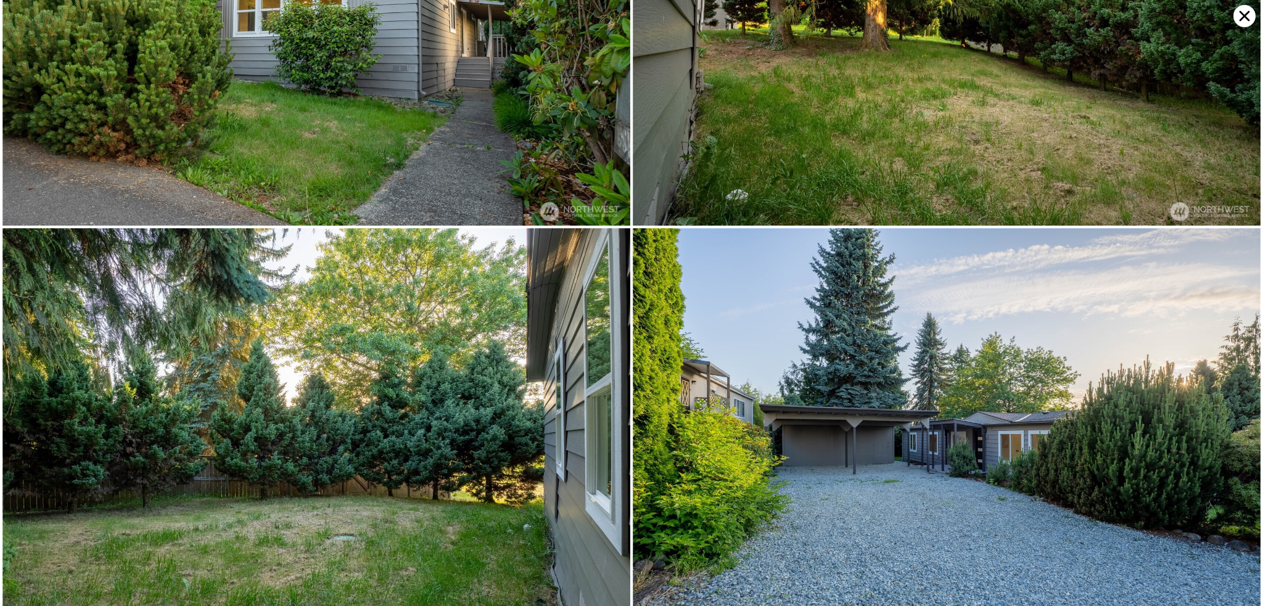
click at [1241, 17] on icon at bounding box center [1245, 16] width 22 height 22
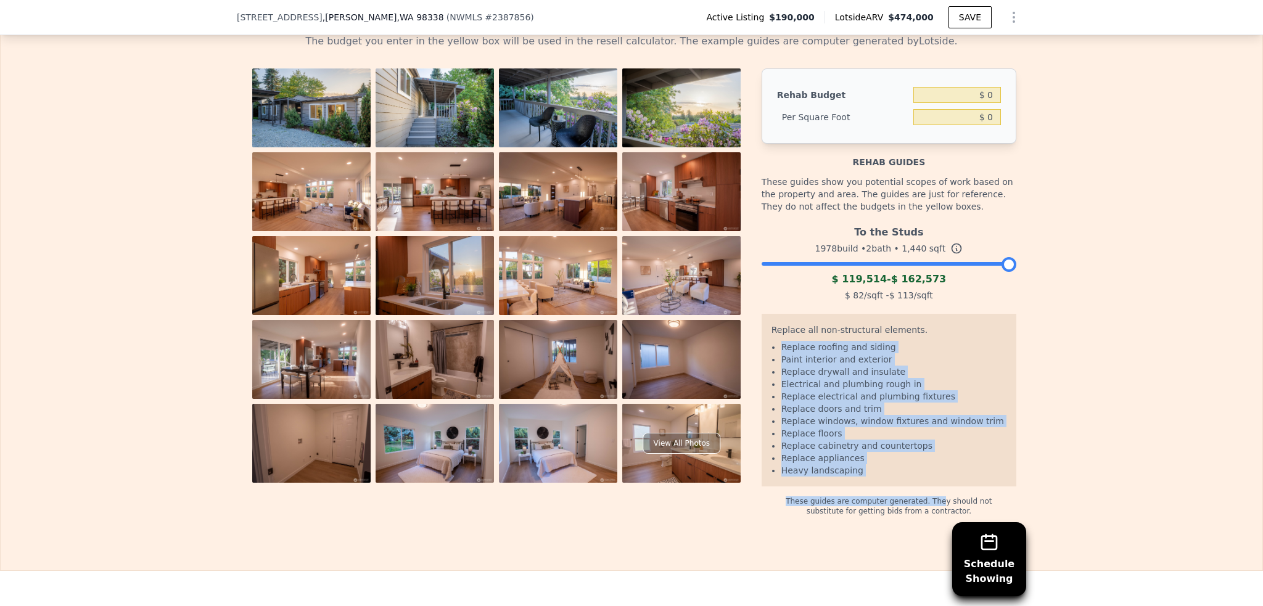
drag, startPoint x: 773, startPoint y: 324, endPoint x: 911, endPoint y: 474, distance: 203.5
click at [911, 474] on div "Rehab guides These guides show you potential scopes of work based on the proper…" at bounding box center [889, 330] width 255 height 373
click at [908, 456] on div "Replace all non-structural elements. Replace roofing and siding Paint interior …" at bounding box center [889, 400] width 255 height 173
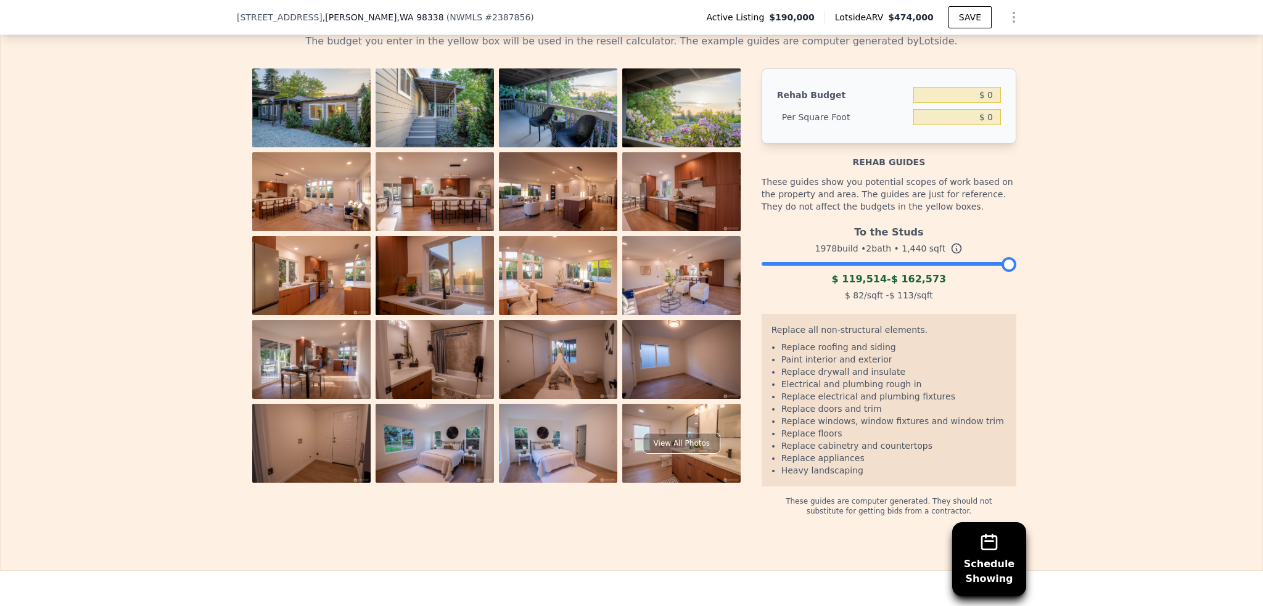
click at [508, 202] on div "View All Photos" at bounding box center [497, 275] width 500 height 415
click at [508, 186] on img at bounding box center [558, 191] width 118 height 79
